Goal: Navigation & Orientation: Find specific page/section

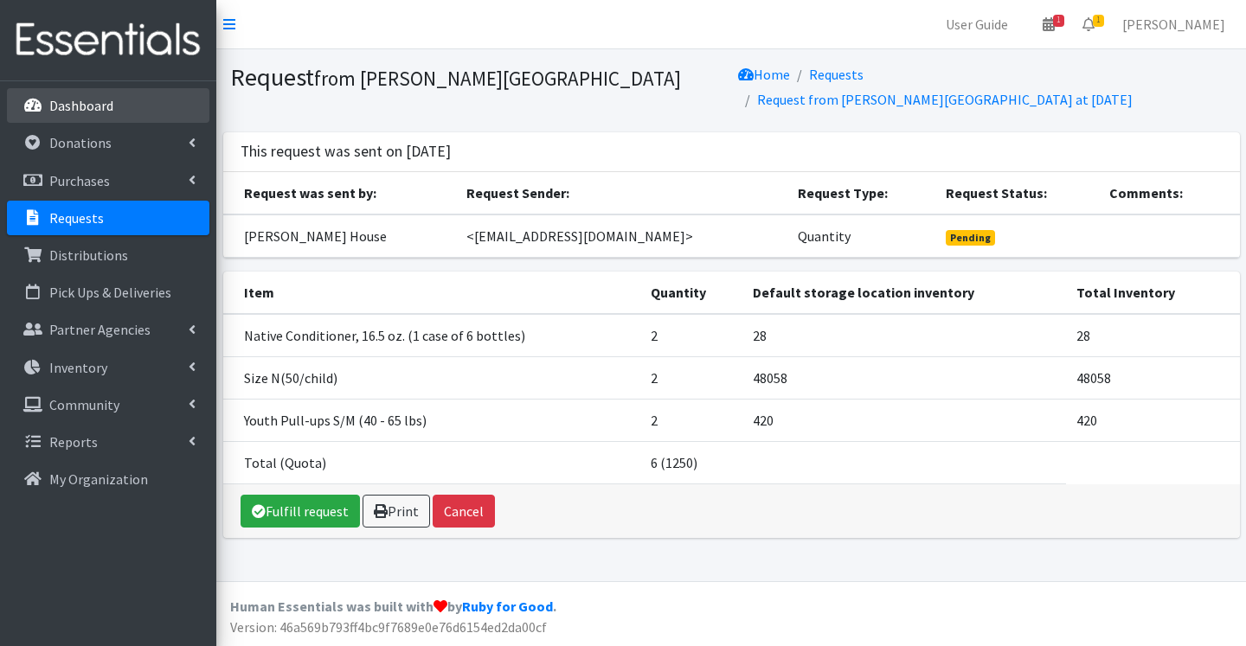
click at [100, 104] on p "Dashboard" at bounding box center [81, 105] width 64 height 17
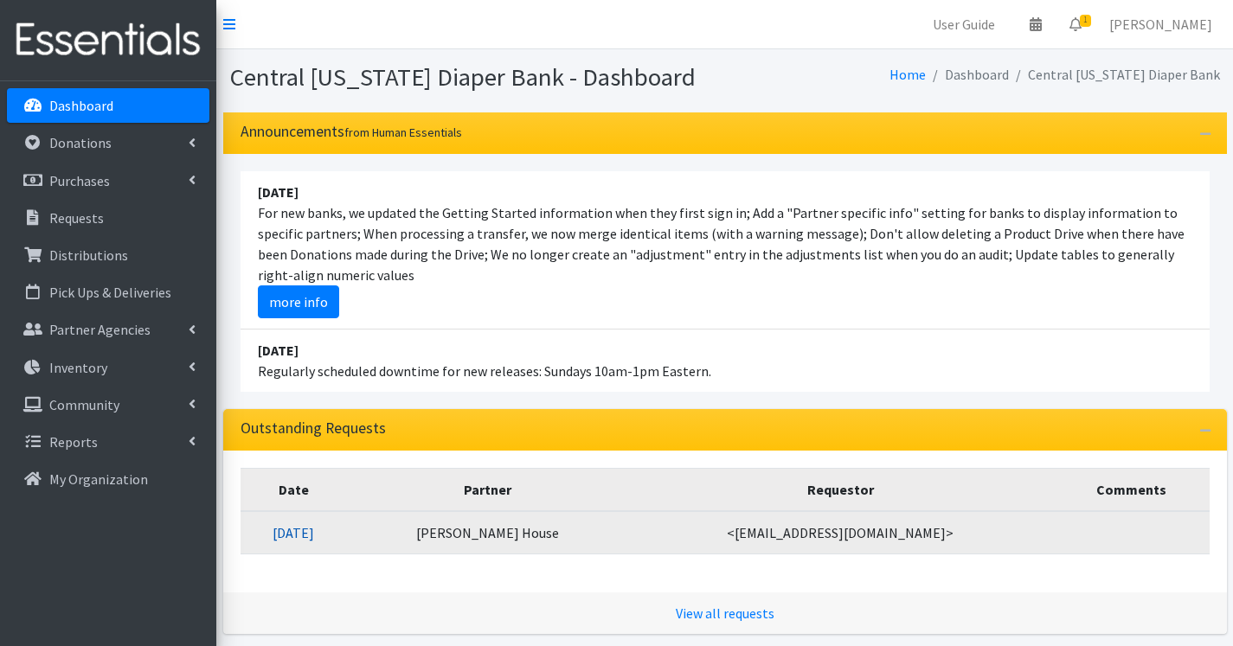
click at [314, 530] on link "[DATE]" at bounding box center [294, 532] width 42 height 17
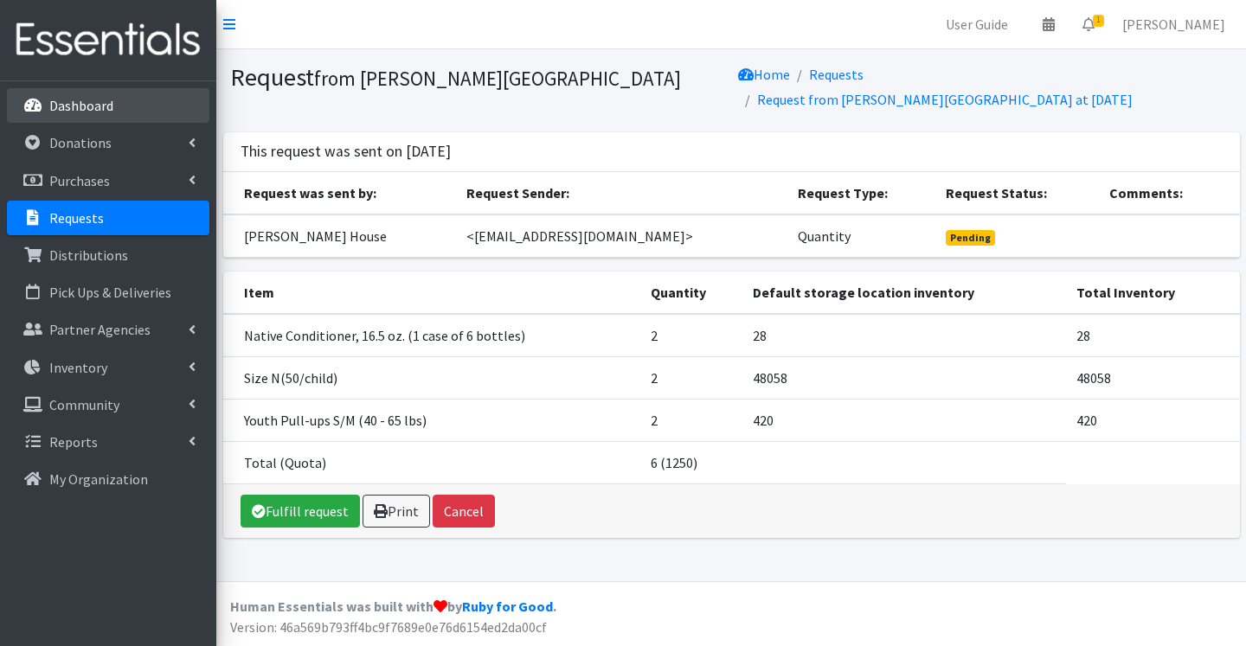
click at [74, 110] on p "Dashboard" at bounding box center [81, 105] width 64 height 17
